Goal: Transaction & Acquisition: Purchase product/service

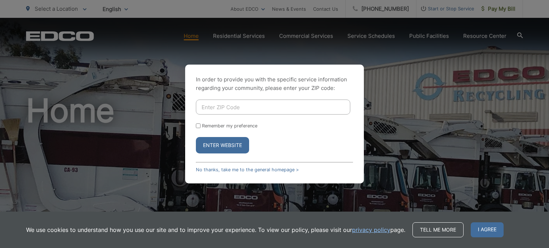
click at [224, 101] on input "Enter ZIP Code" at bounding box center [273, 107] width 154 height 15
type input "92019"
click at [198, 127] on input "Remember my preference" at bounding box center [198, 126] width 5 height 5
checkbox input "true"
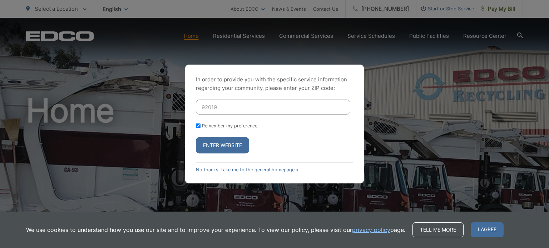
click at [222, 150] on button "Enter Website" at bounding box center [222, 145] width 53 height 16
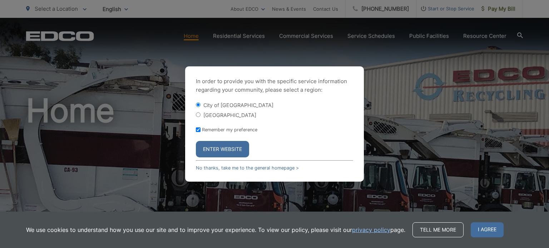
click at [224, 148] on button "Enter Website" at bounding box center [222, 149] width 53 height 16
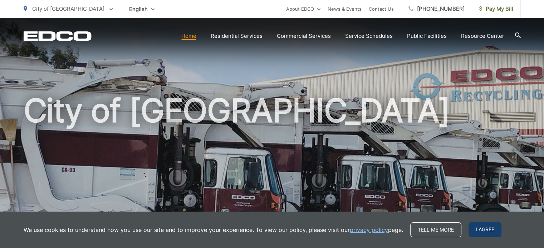
click at [478, 227] on span "I agree" at bounding box center [484, 230] width 33 height 15
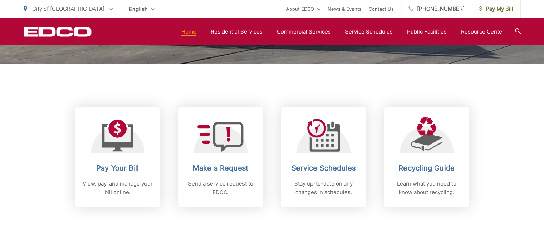
scroll to position [286, 0]
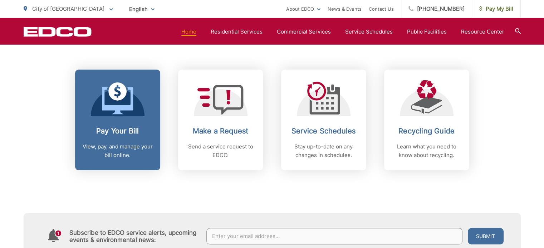
click at [112, 121] on link "Pay Your Bill View, pay, and manage your bill online." at bounding box center [117, 120] width 85 height 101
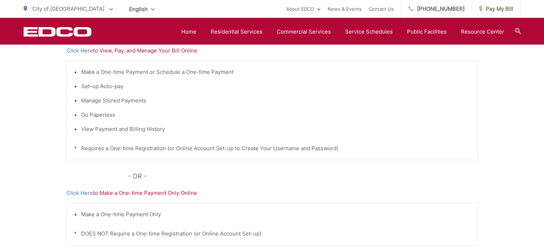
scroll to position [152, 0]
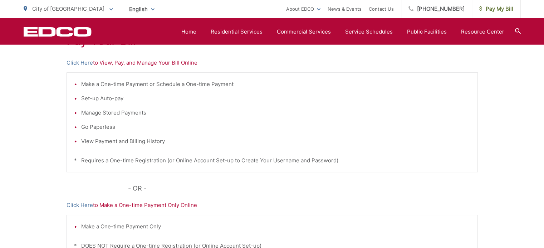
click at [185, 206] on p "Click Here to Make a One-time Payment Only Online" at bounding box center [271, 205] width 411 height 9
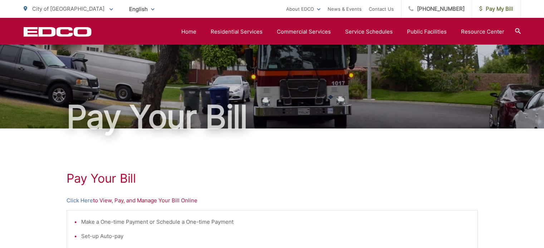
scroll to position [9, 0]
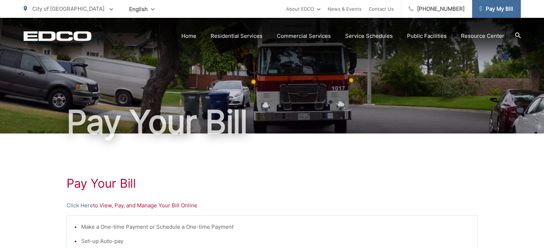
click at [498, 7] on span "Pay My Bill" at bounding box center [496, 9] width 34 height 9
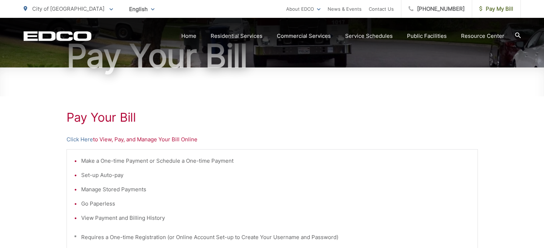
scroll to position [76, 0]
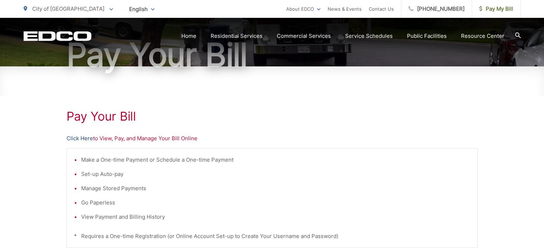
click at [83, 138] on link "Click Here" at bounding box center [79, 138] width 26 height 9
click at [78, 138] on link "Click Here" at bounding box center [79, 138] width 26 height 9
click at [75, 137] on link "Click Here" at bounding box center [79, 138] width 26 height 9
click at [87, 138] on link "Click Here" at bounding box center [79, 138] width 26 height 9
